Goal: Information Seeking & Learning: Learn about a topic

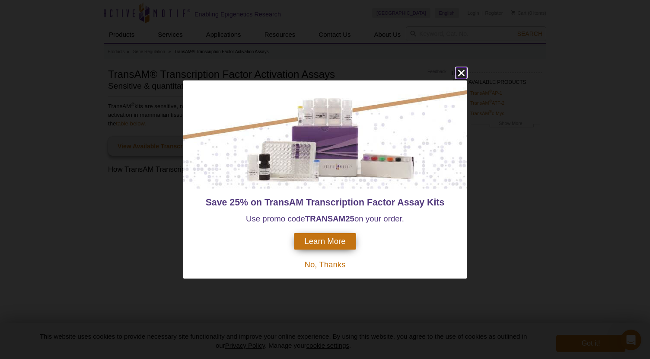
click at [459, 71] on icon "close" at bounding box center [461, 73] width 6 height 6
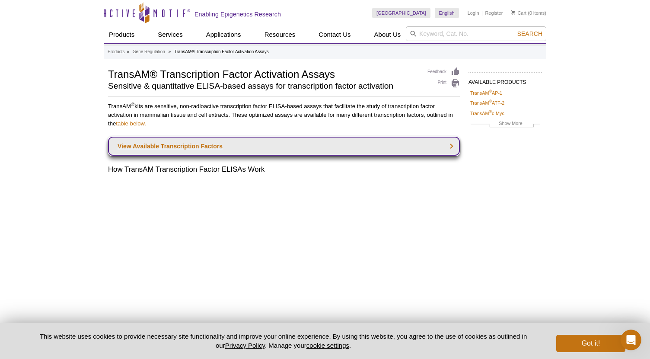
click at [437, 145] on link "View Available Transcription Factors" at bounding box center [284, 146] width 352 height 19
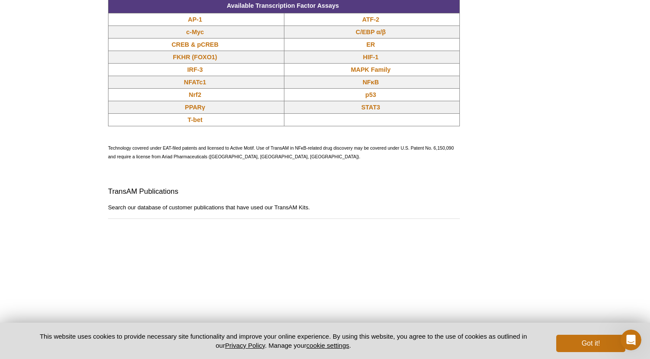
scroll to position [748, 0]
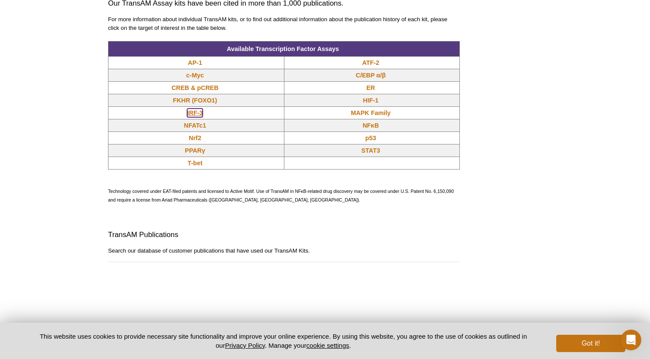
click at [194, 114] on link "IRF-3" at bounding box center [195, 112] width 16 height 9
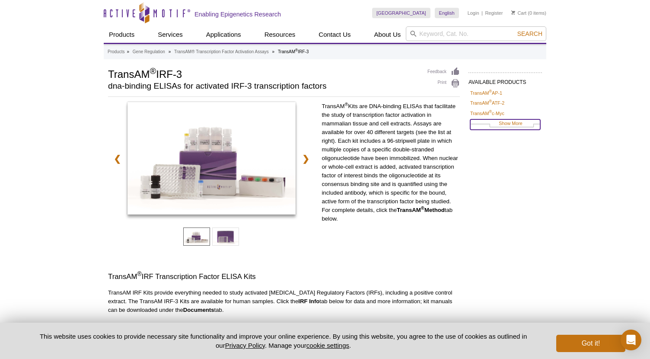
click at [511, 124] on link "Show More" at bounding box center [505, 124] width 70 height 10
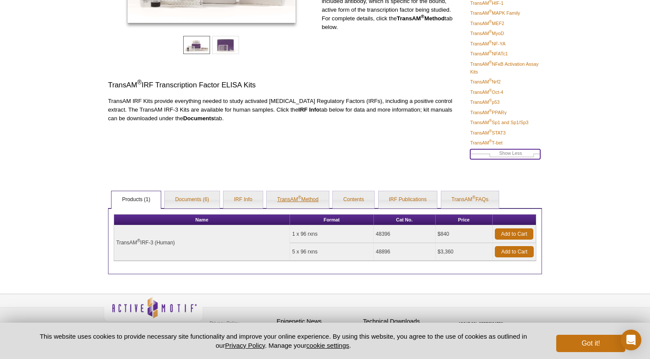
scroll to position [202, 0]
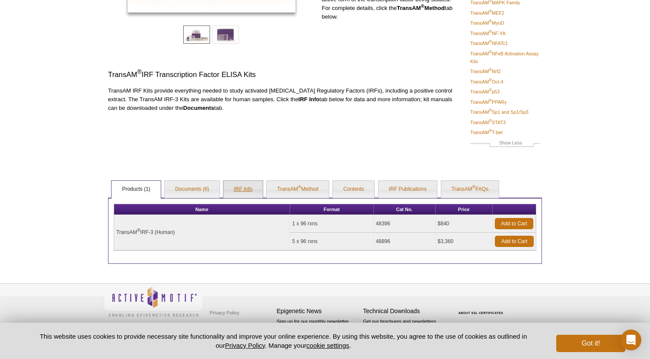
click at [241, 189] on link "IRF Info" at bounding box center [242, 189] width 39 height 17
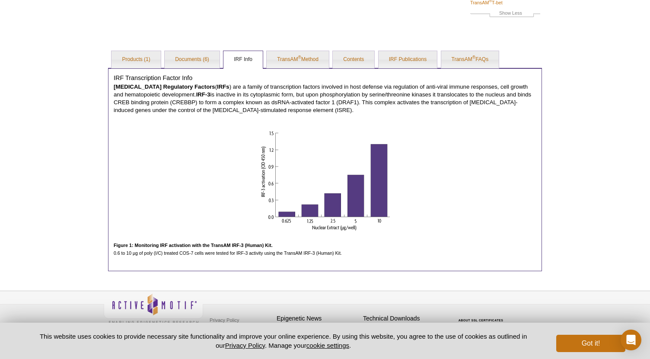
scroll to position [339, 0]
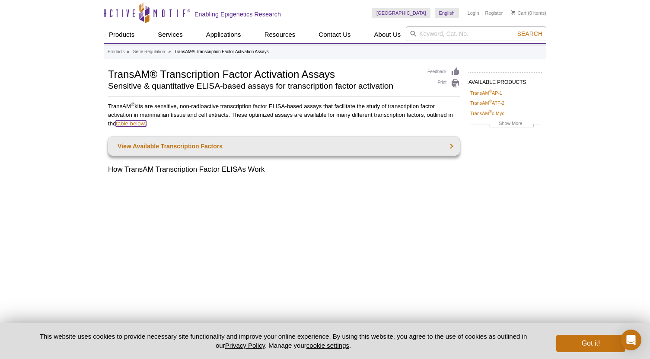
click at [129, 126] on link "table below." at bounding box center [131, 123] width 30 height 6
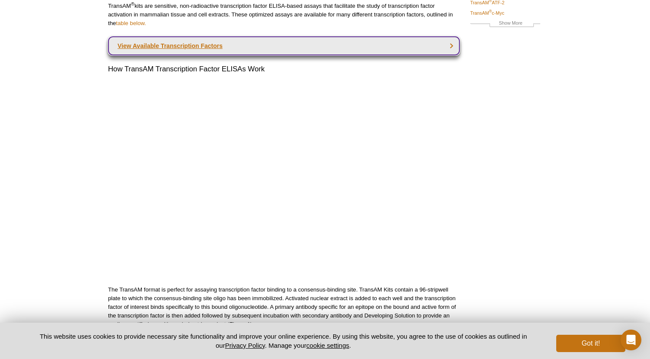
click at [194, 41] on link "View Available Transcription Factors" at bounding box center [284, 45] width 352 height 19
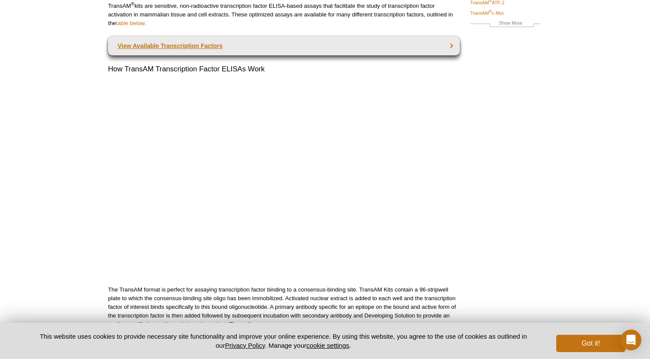
scroll to position [791, 0]
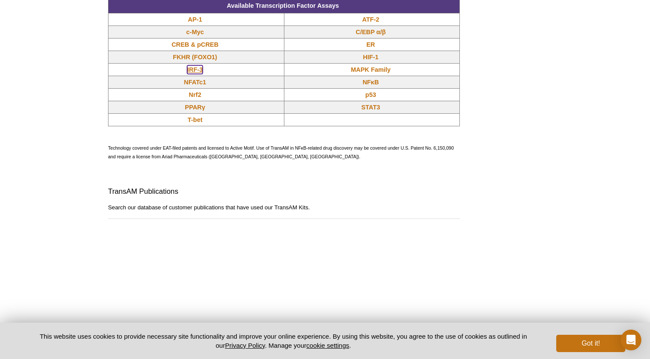
click at [195, 71] on link "IRF-3" at bounding box center [195, 69] width 16 height 9
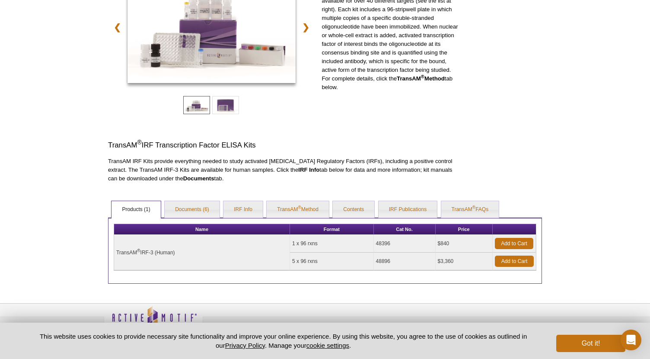
scroll to position [151, 0]
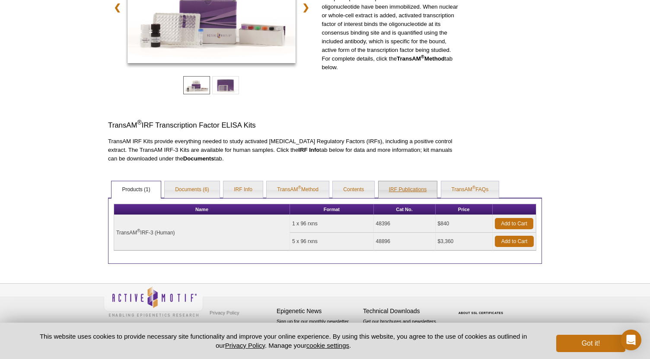
click at [419, 191] on link "IRF Publications" at bounding box center [407, 189] width 58 height 17
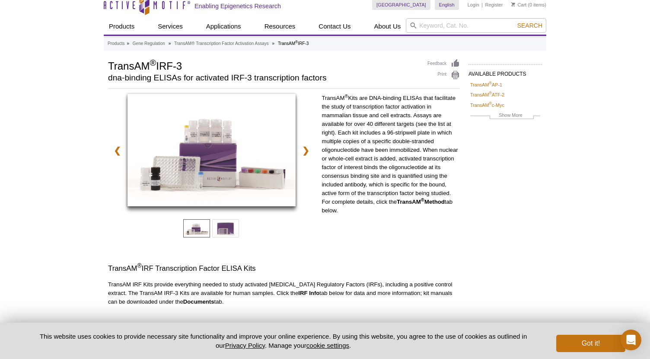
scroll to position [0, 0]
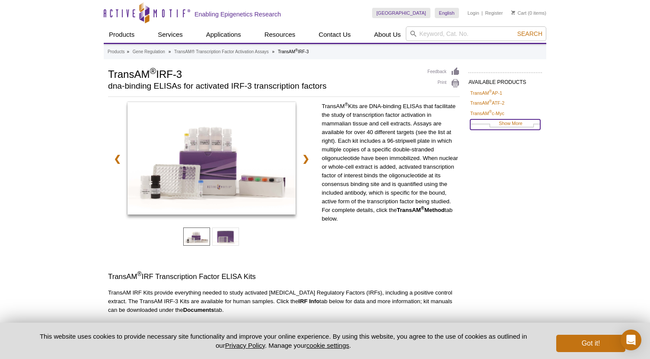
click at [520, 125] on link "Show More" at bounding box center [505, 124] width 70 height 10
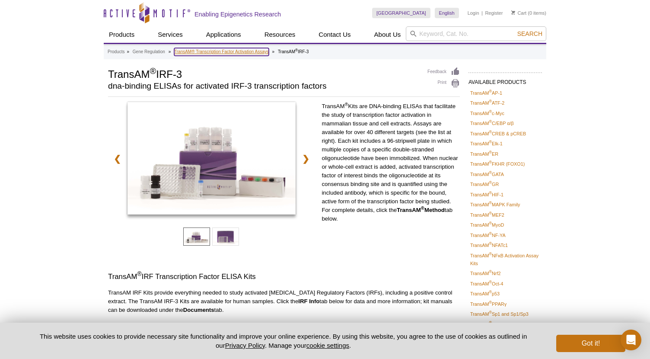
click at [238, 49] on link "TransAM® Transcription Factor Activation Assays" at bounding box center [221, 52] width 95 height 8
